Goal: Check status: Check status

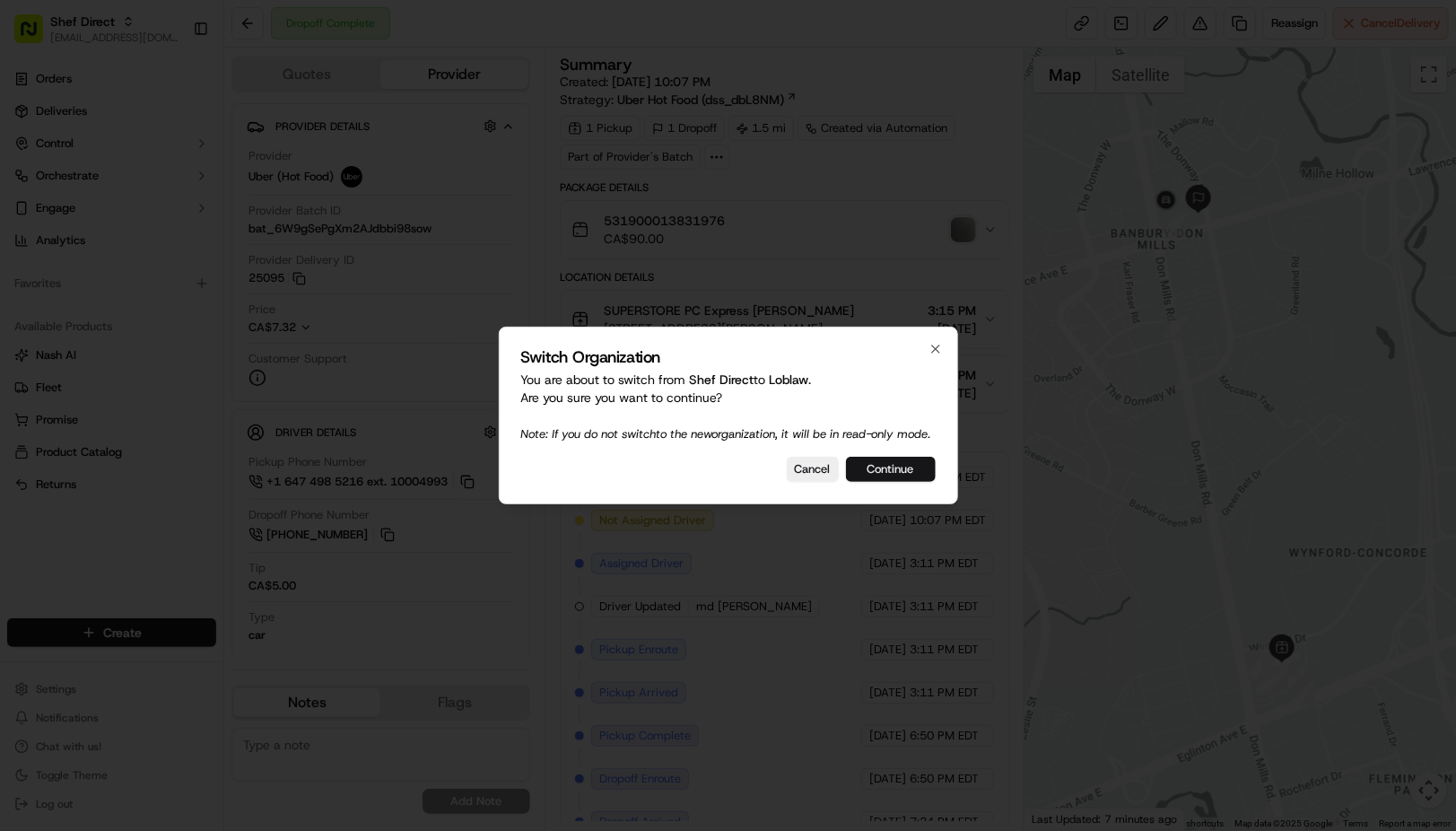
click at [886, 468] on button "Continue" at bounding box center [891, 469] width 90 height 25
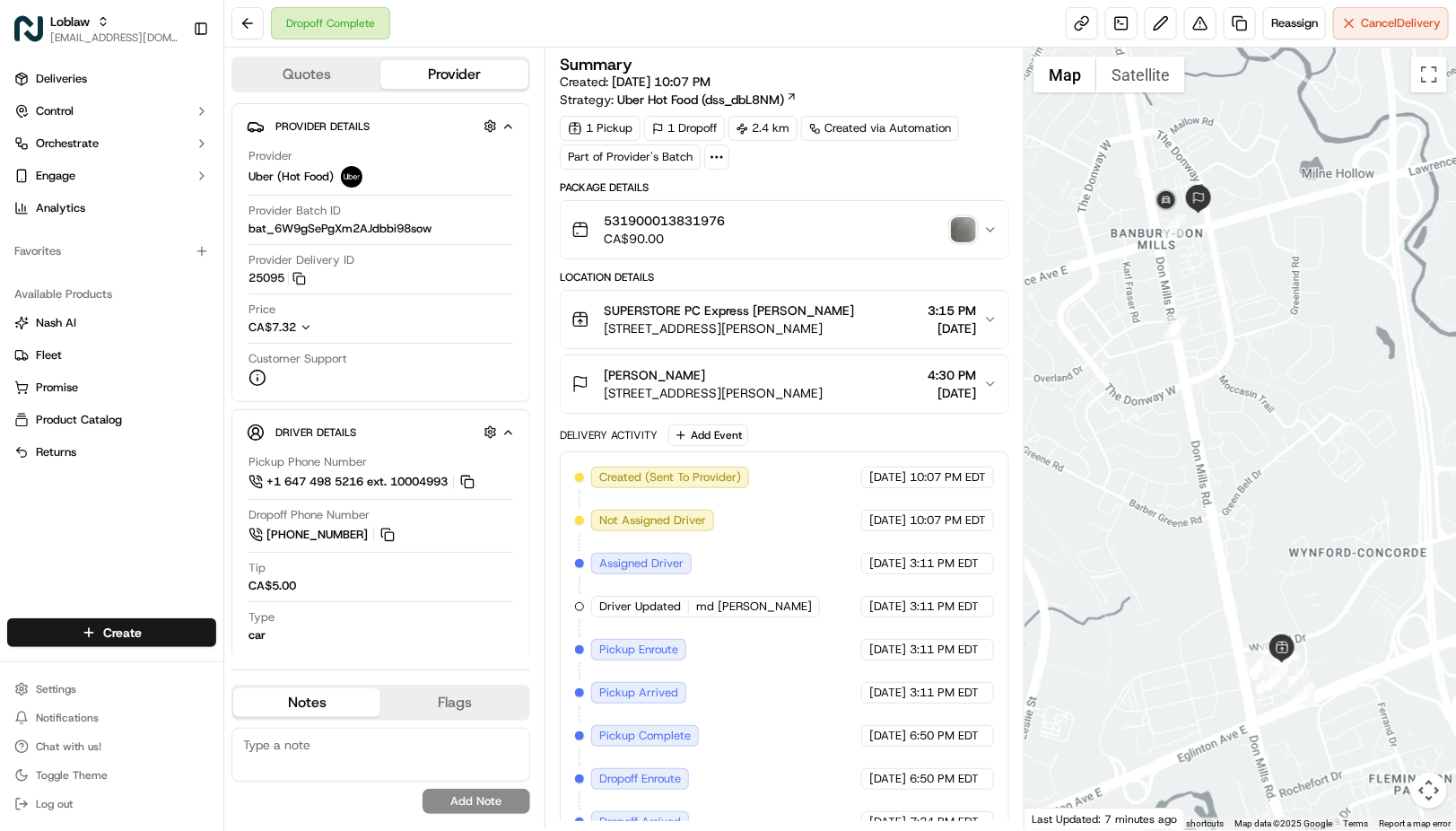
scroll to position [70, 0]
